Goal: Task Accomplishment & Management: Check status

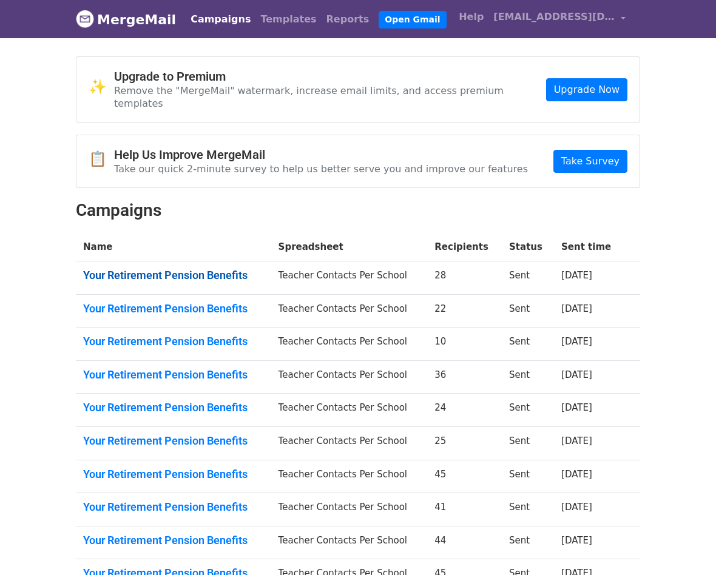
click at [231, 269] on link "Your Retirement Pension Benefits" at bounding box center [173, 275] width 181 height 13
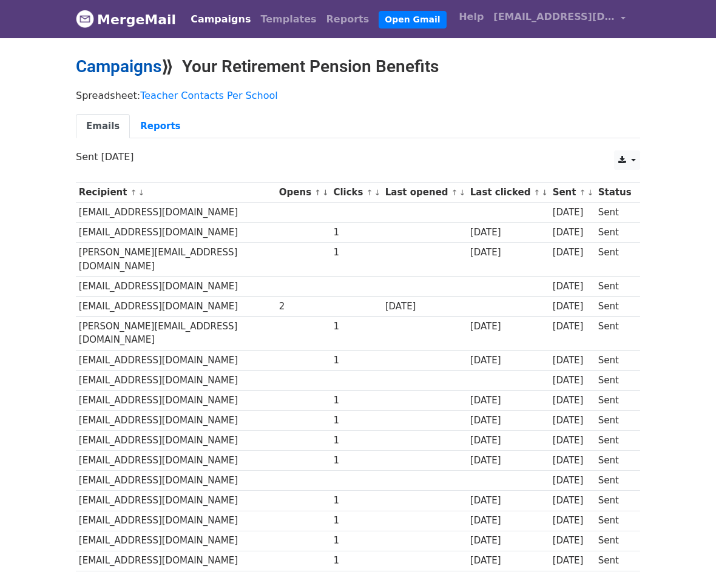
click at [91, 61] on link "Campaigns" at bounding box center [119, 66] width 86 height 20
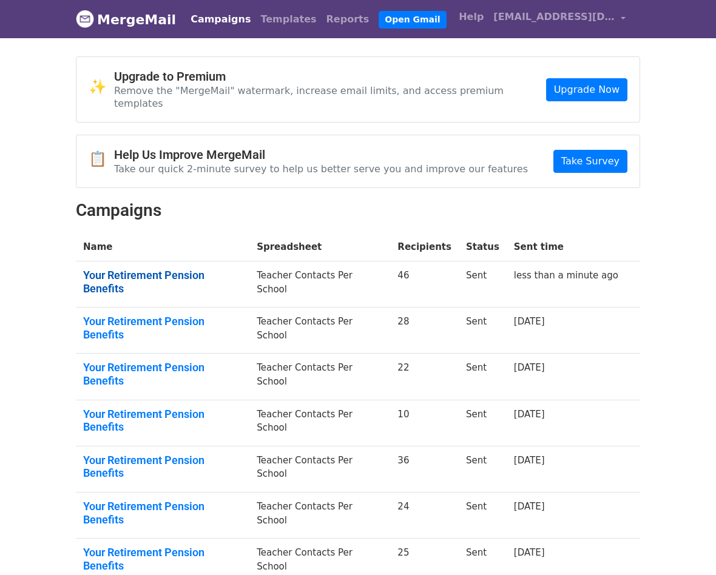
click at [212, 269] on link "Your Retirement Pension Benefits" at bounding box center [162, 282] width 159 height 26
